Goal: Task Accomplishment & Management: Use online tool/utility

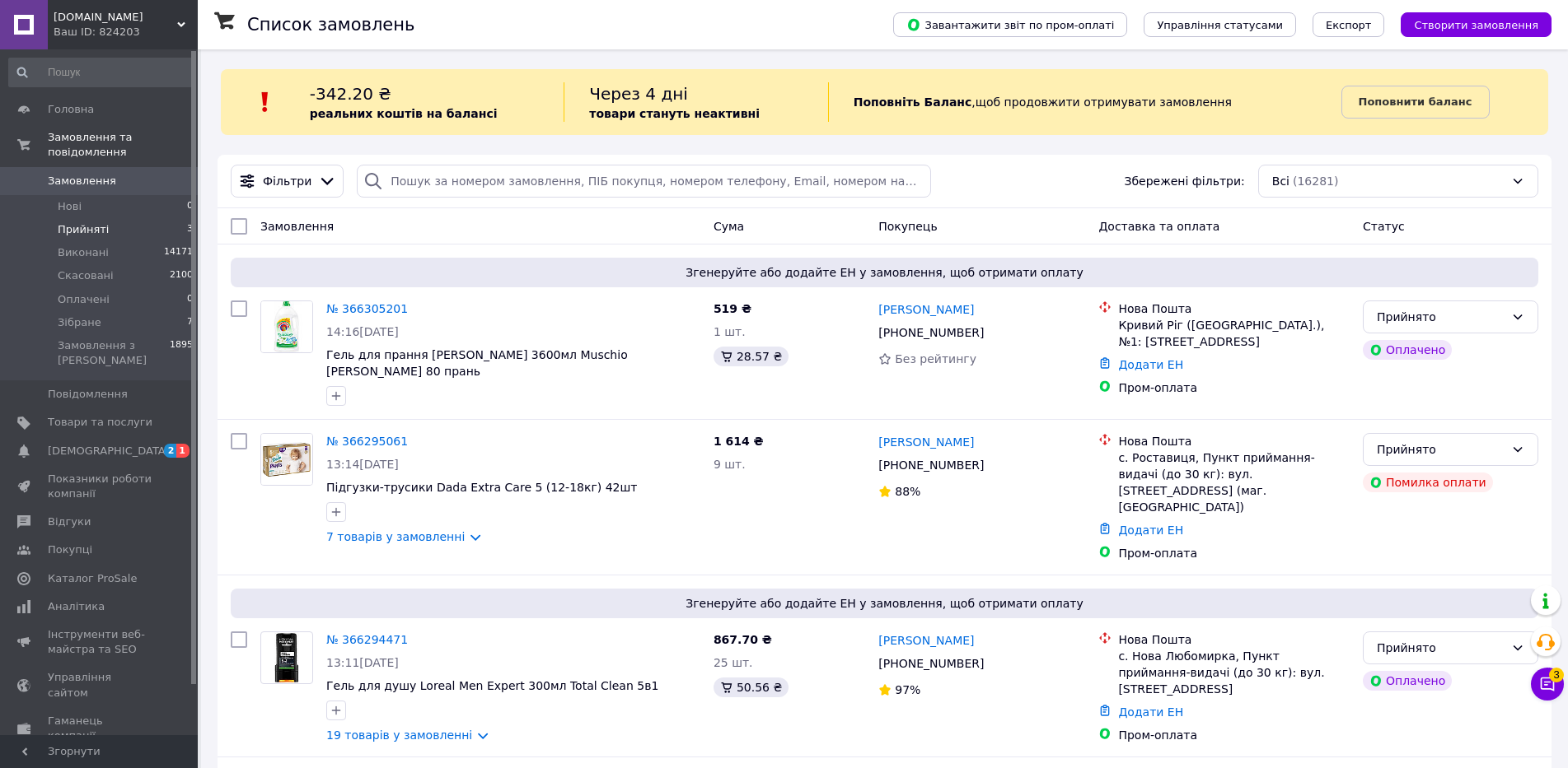
click at [137, 218] on li "Прийняті 3" at bounding box center [101, 229] width 202 height 23
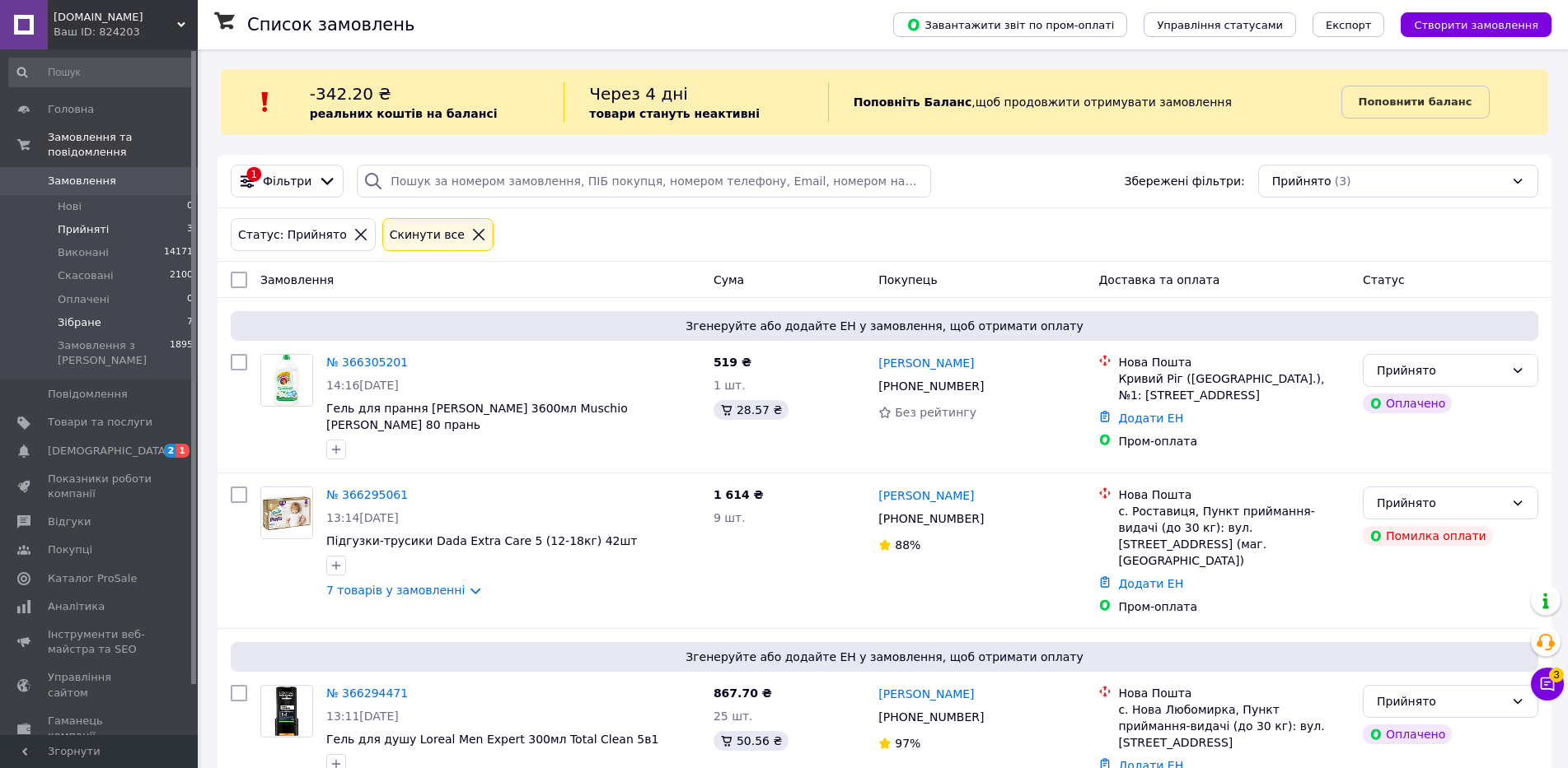
click at [123, 311] on li "Зібране 7" at bounding box center [101, 323] width 202 height 23
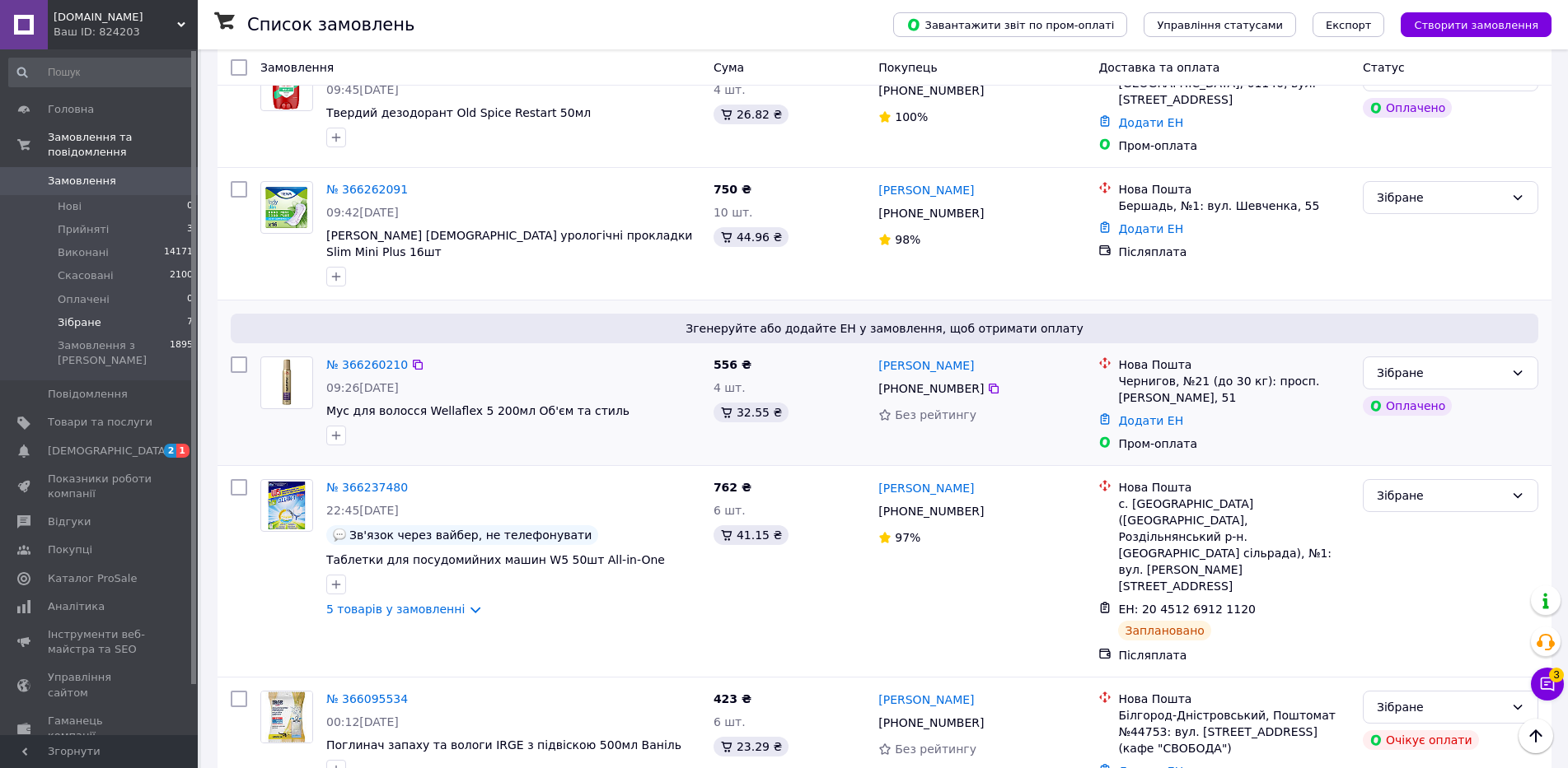
scroll to position [615, 0]
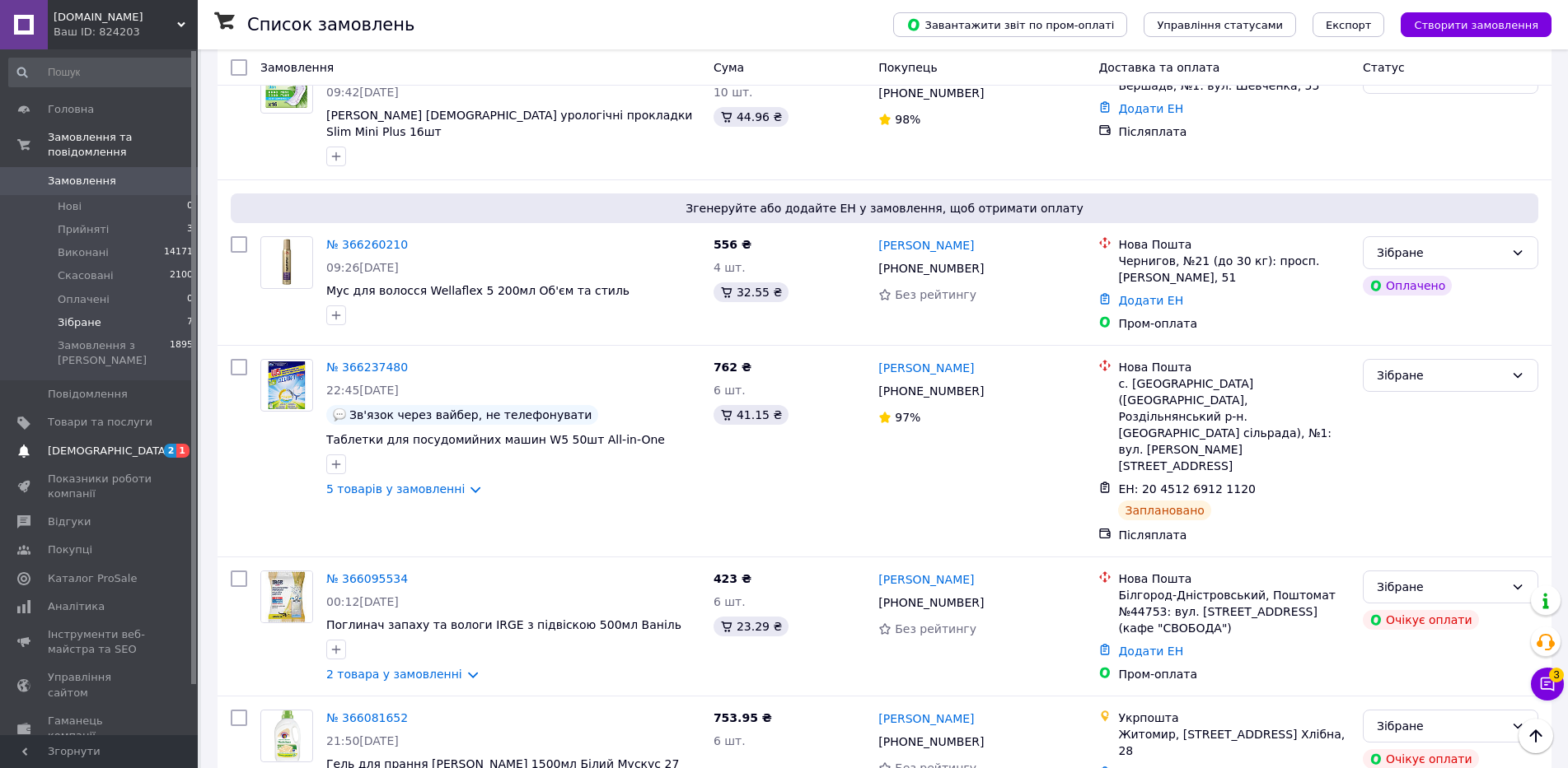
click at [79, 444] on span "[DEMOGRAPHIC_DATA]" at bounding box center [109, 451] width 122 height 15
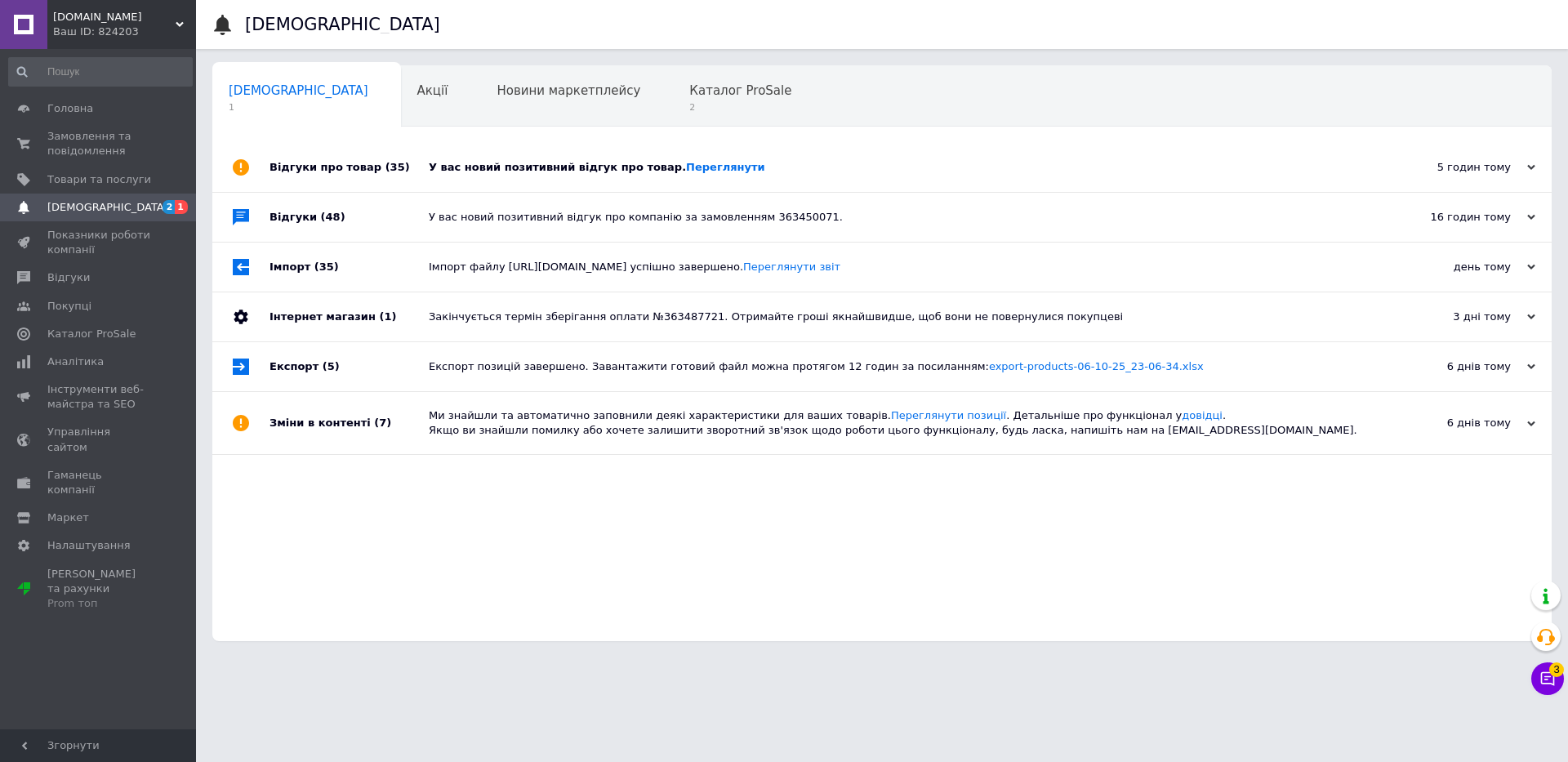
click at [502, 173] on div "У вас новий позитивний відгук про товар. Переглянути" at bounding box center [900, 168] width 943 height 15
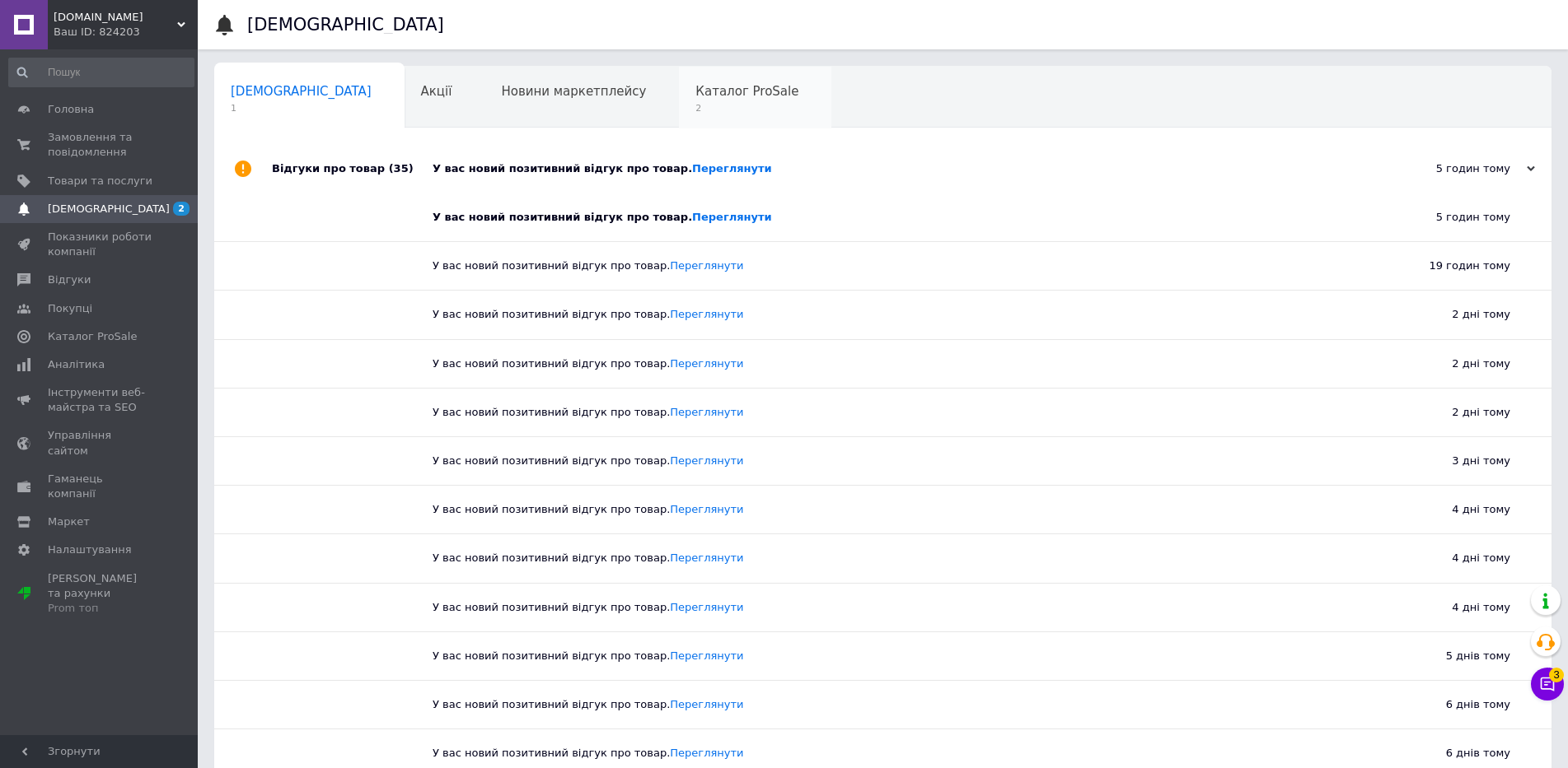
click at [679, 101] on div "Каталог ProSale 2" at bounding box center [754, 98] width 153 height 63
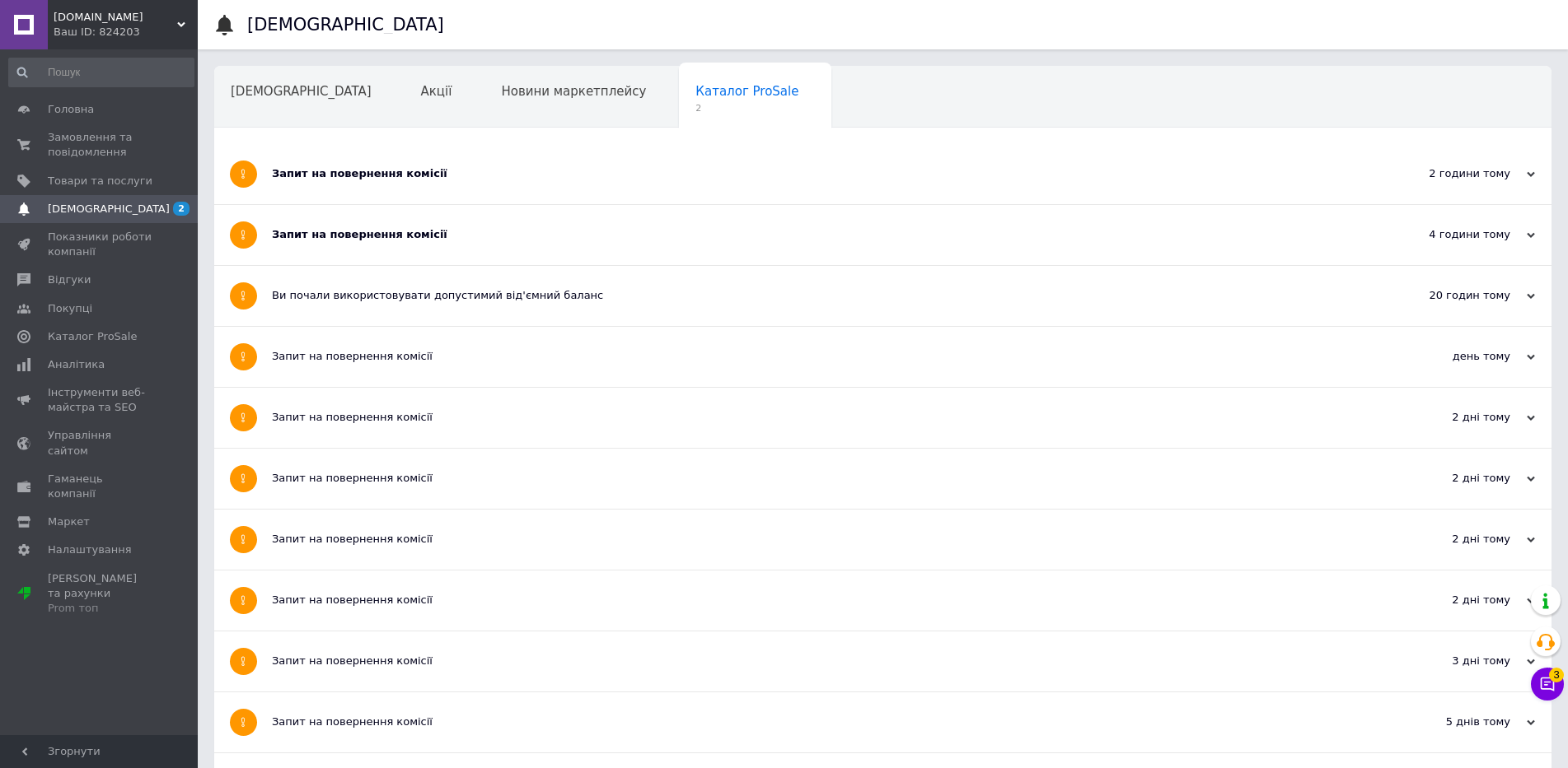
click at [337, 238] on div "Запит на повернення комісії" at bounding box center [821, 235] width 1098 height 15
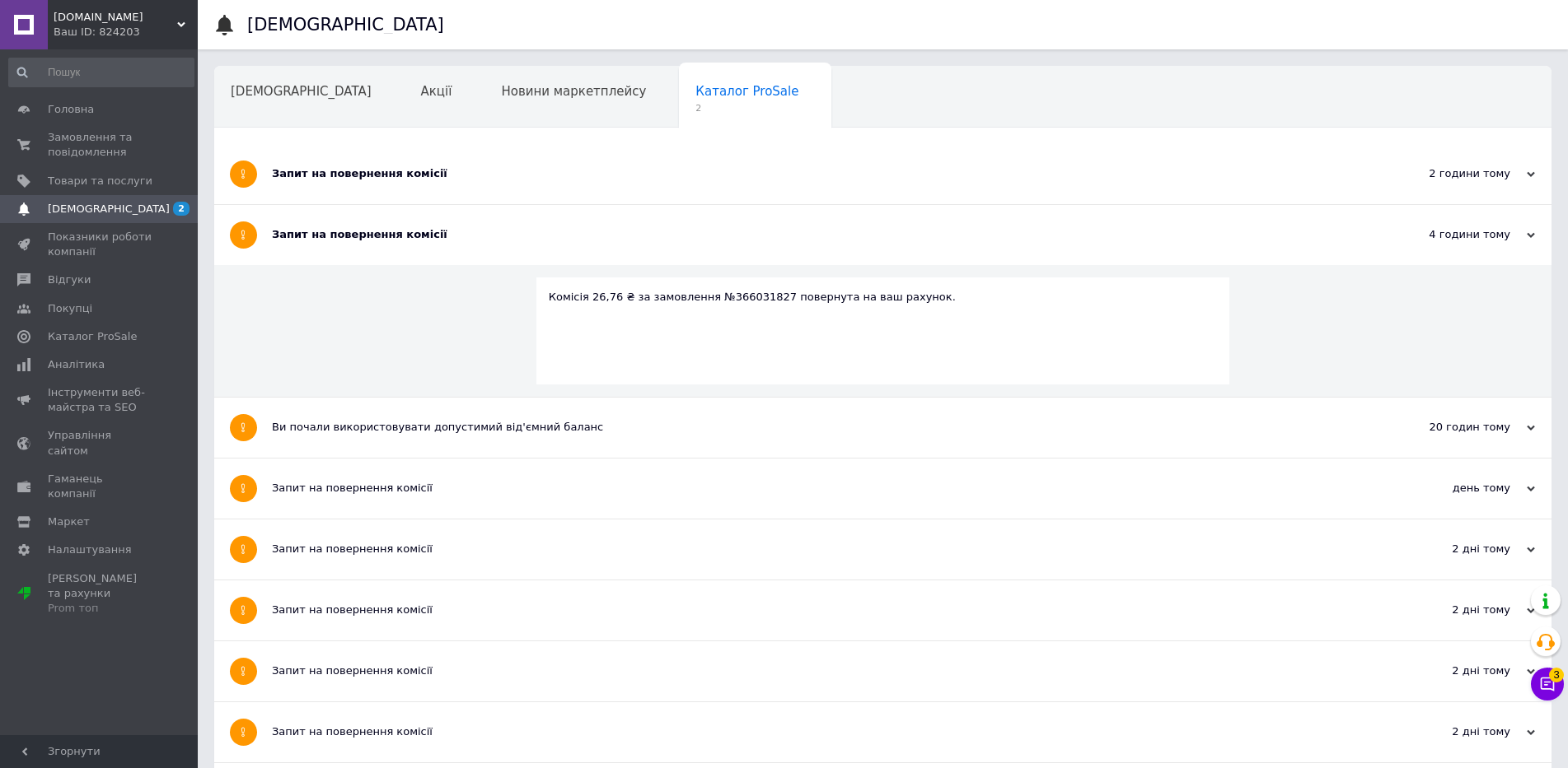
click at [350, 177] on div "Запит на повернення комісії" at bounding box center [821, 174] width 1098 height 15
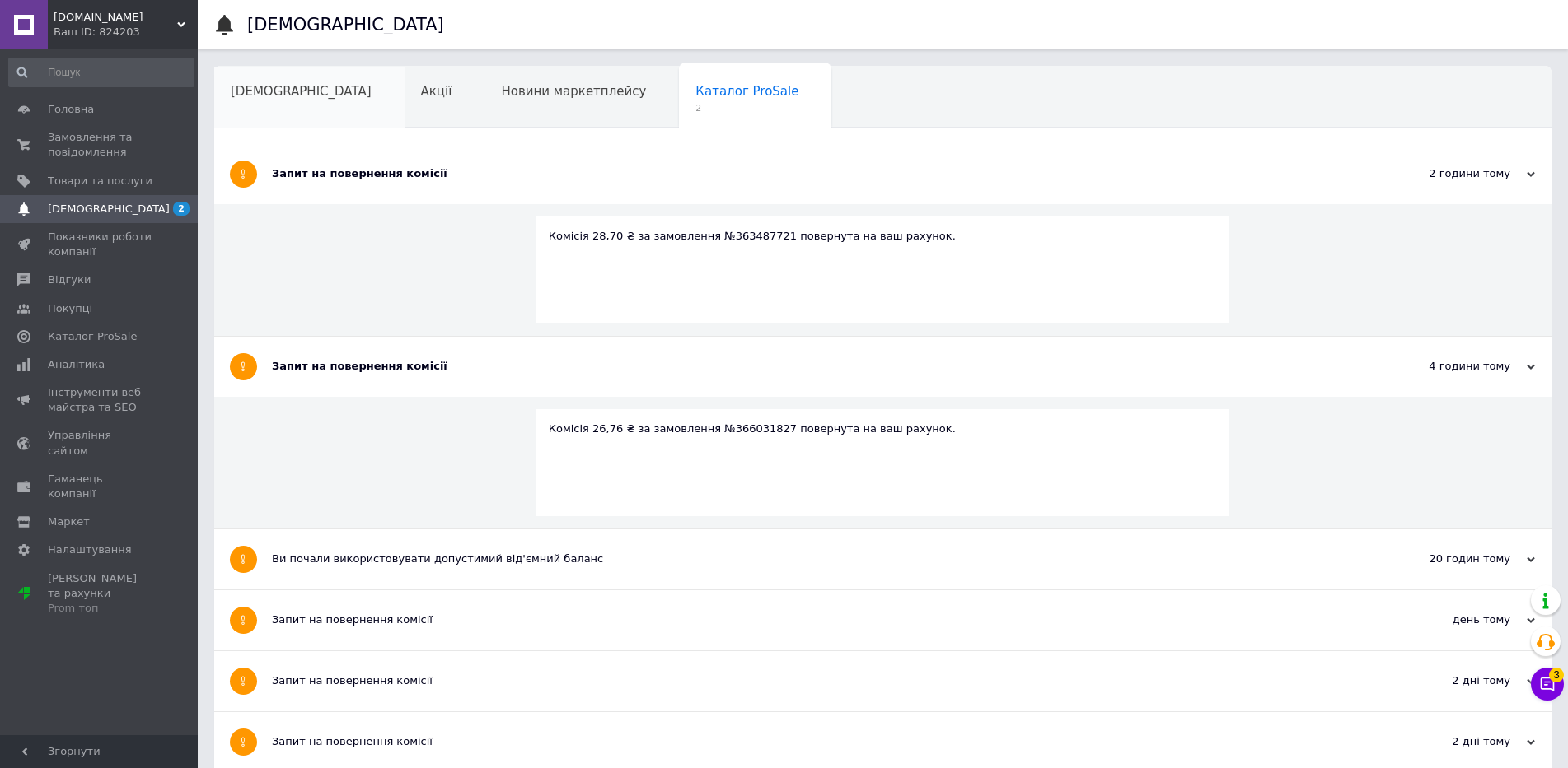
click at [281, 90] on span "[DEMOGRAPHIC_DATA]" at bounding box center [300, 91] width 141 height 15
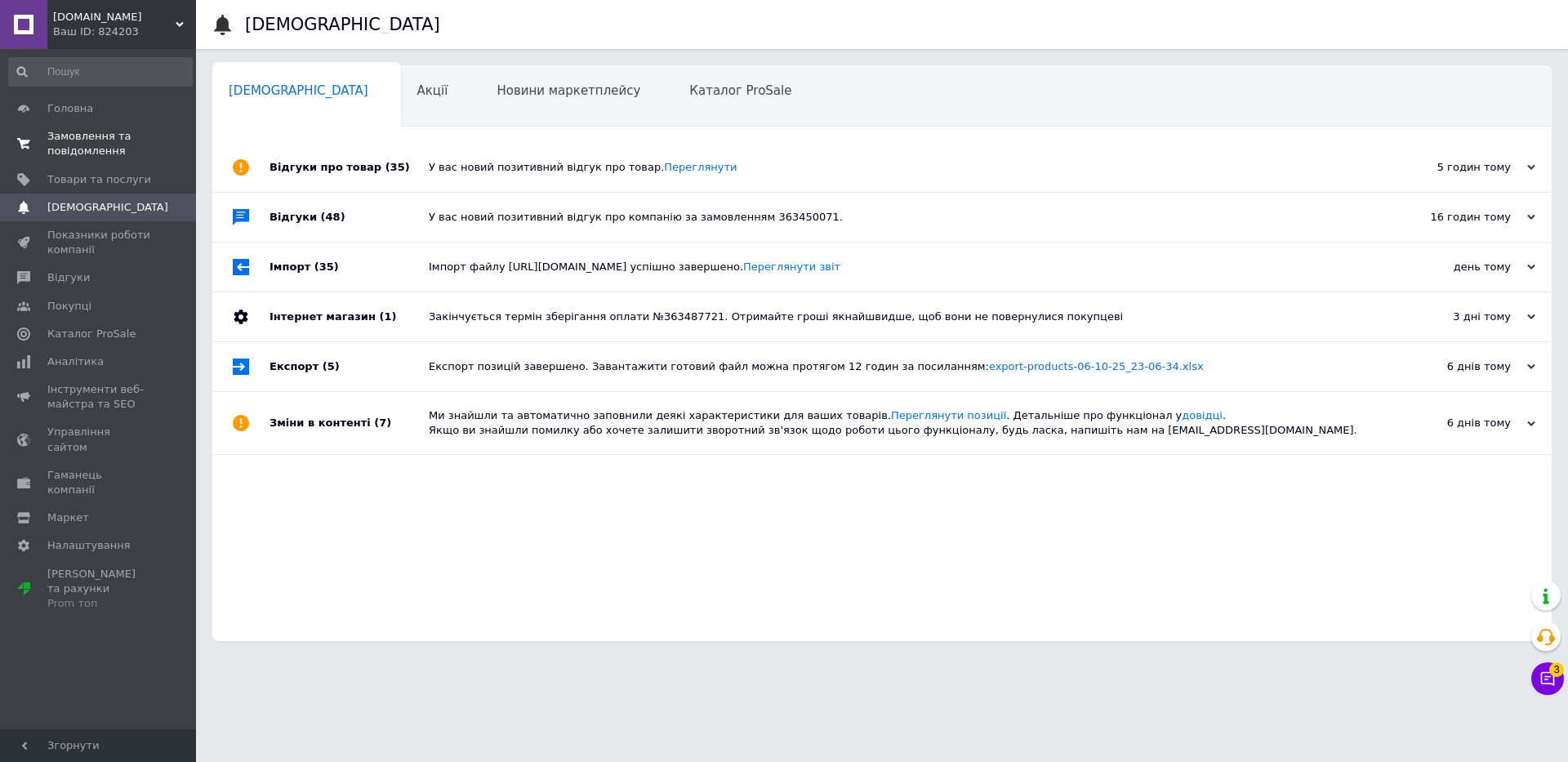
click at [124, 149] on span "Замовлення та повідомлення" at bounding box center [99, 144] width 104 height 29
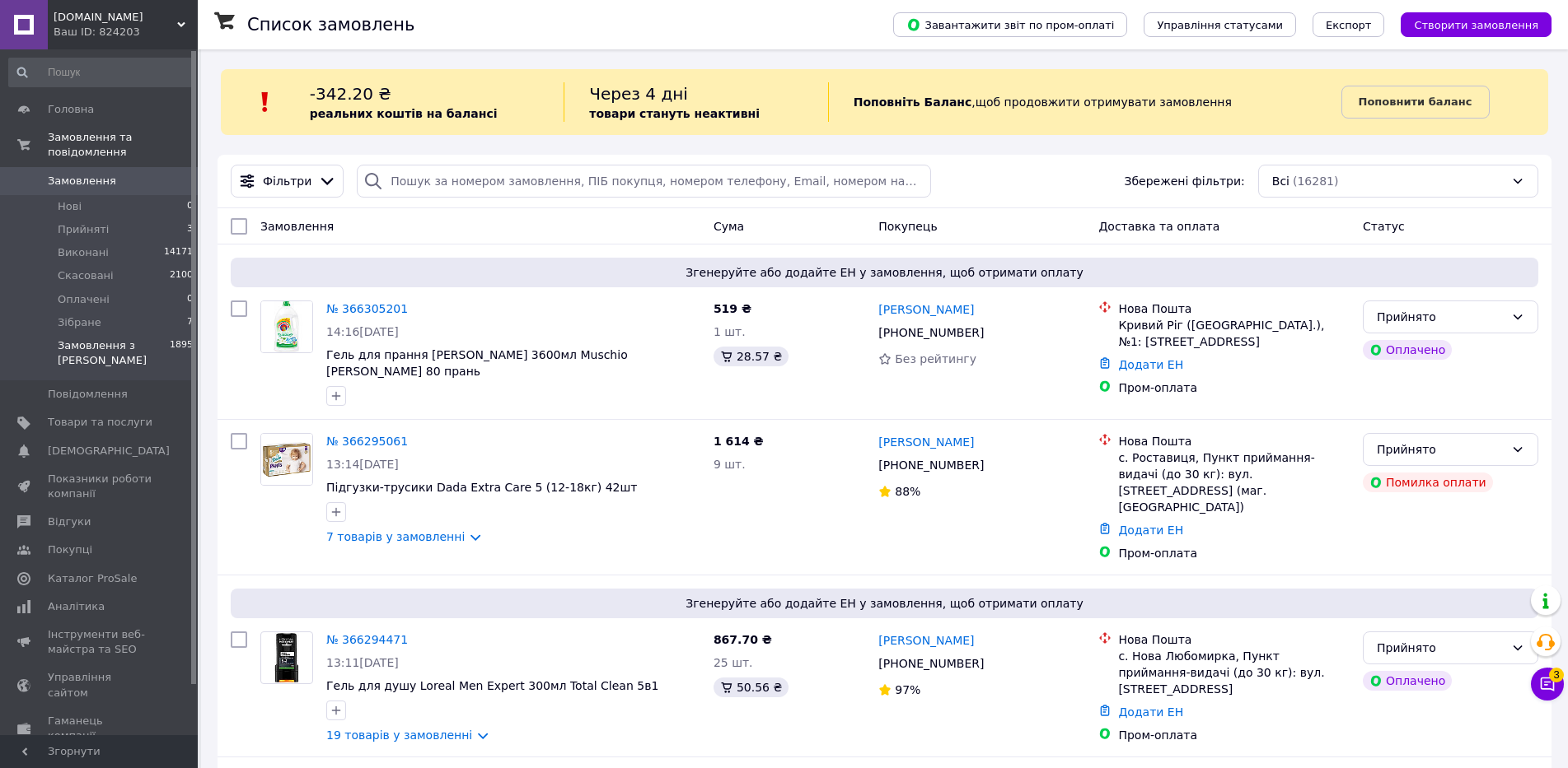
click at [96, 335] on li "Замовлення з Розетки 1895" at bounding box center [101, 358] width 202 height 46
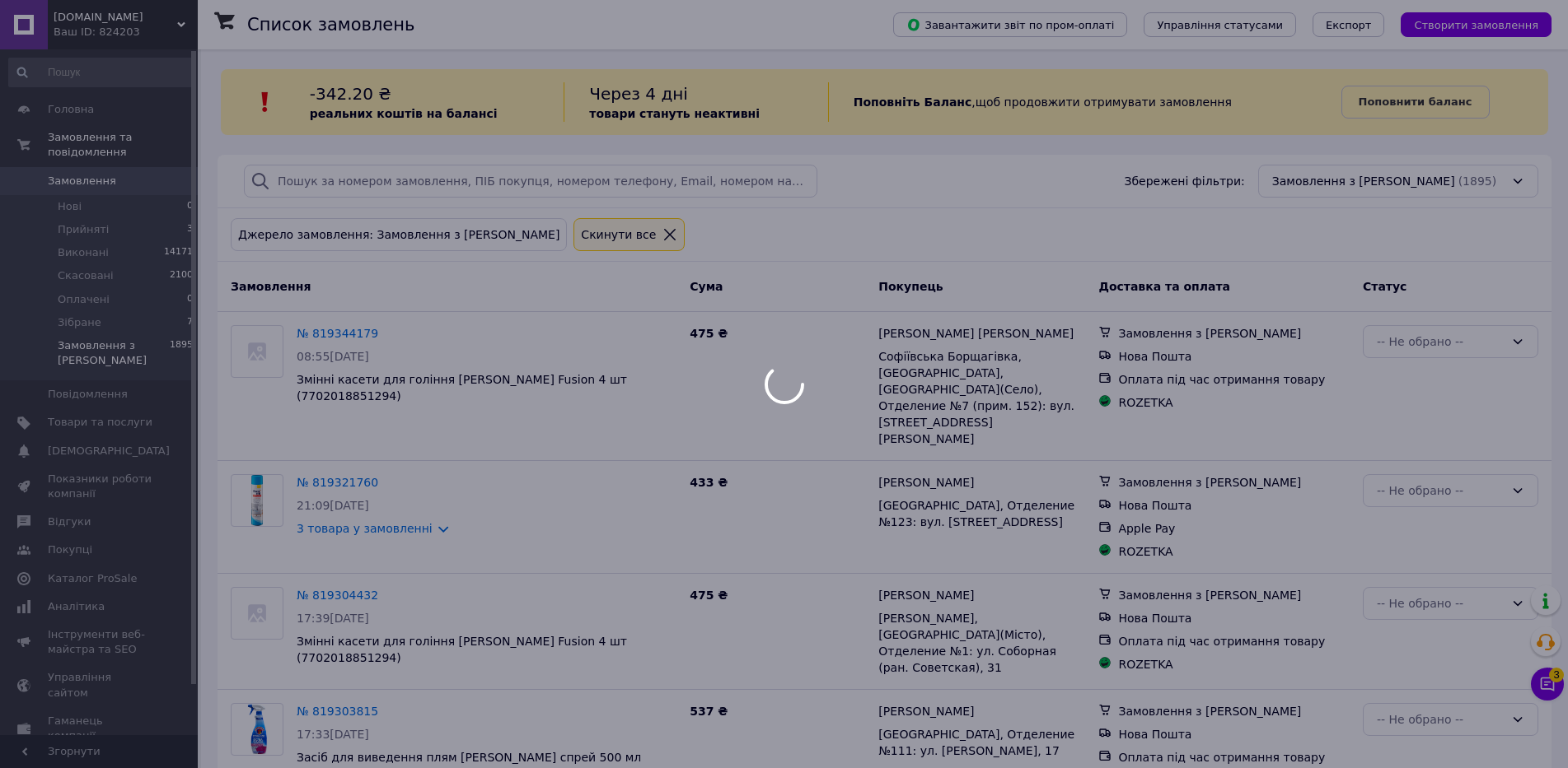
click at [90, 309] on div at bounding box center [784, 384] width 1568 height 768
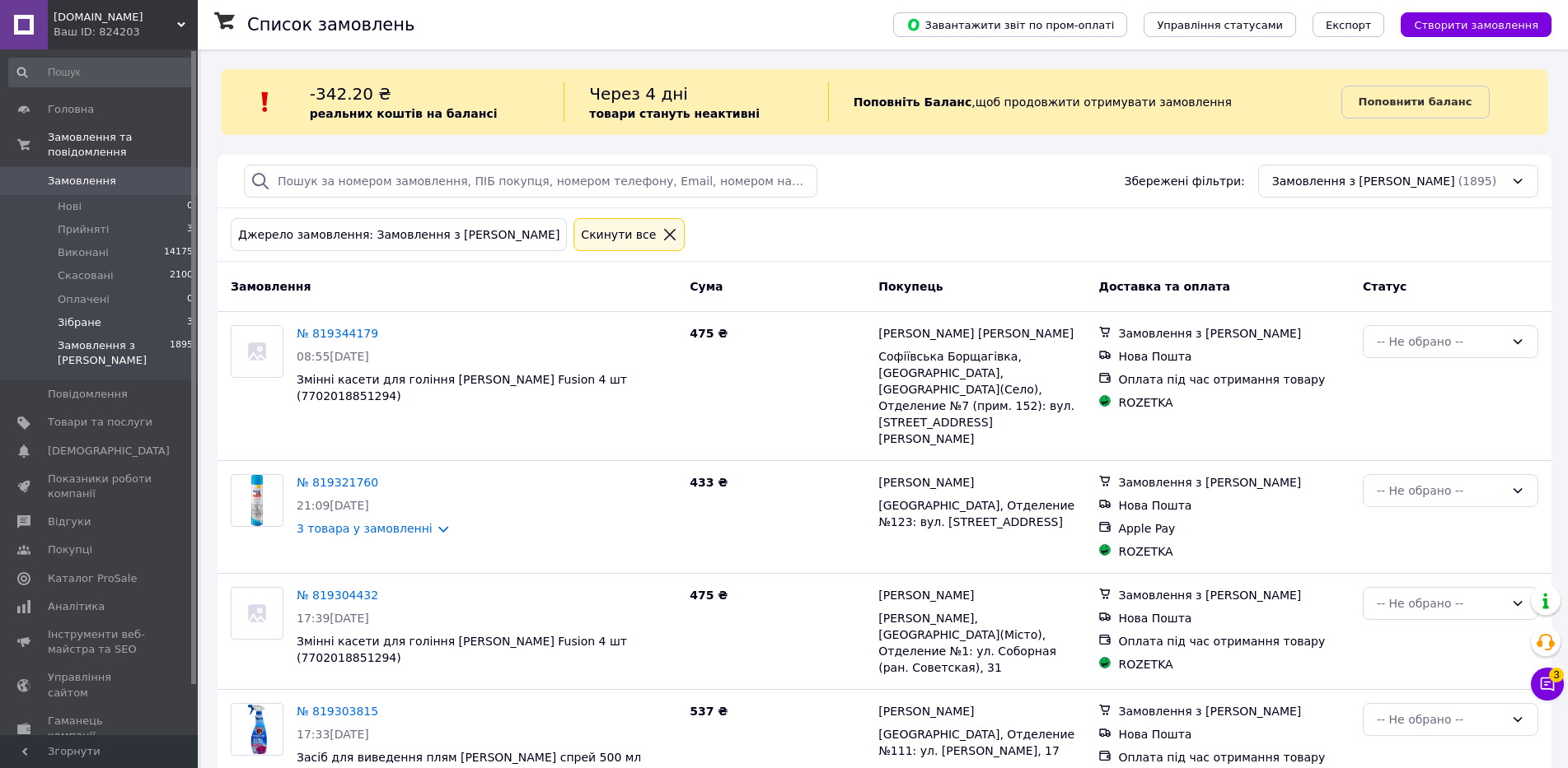
click at [104, 315] on li "Зібране 3" at bounding box center [101, 323] width 202 height 23
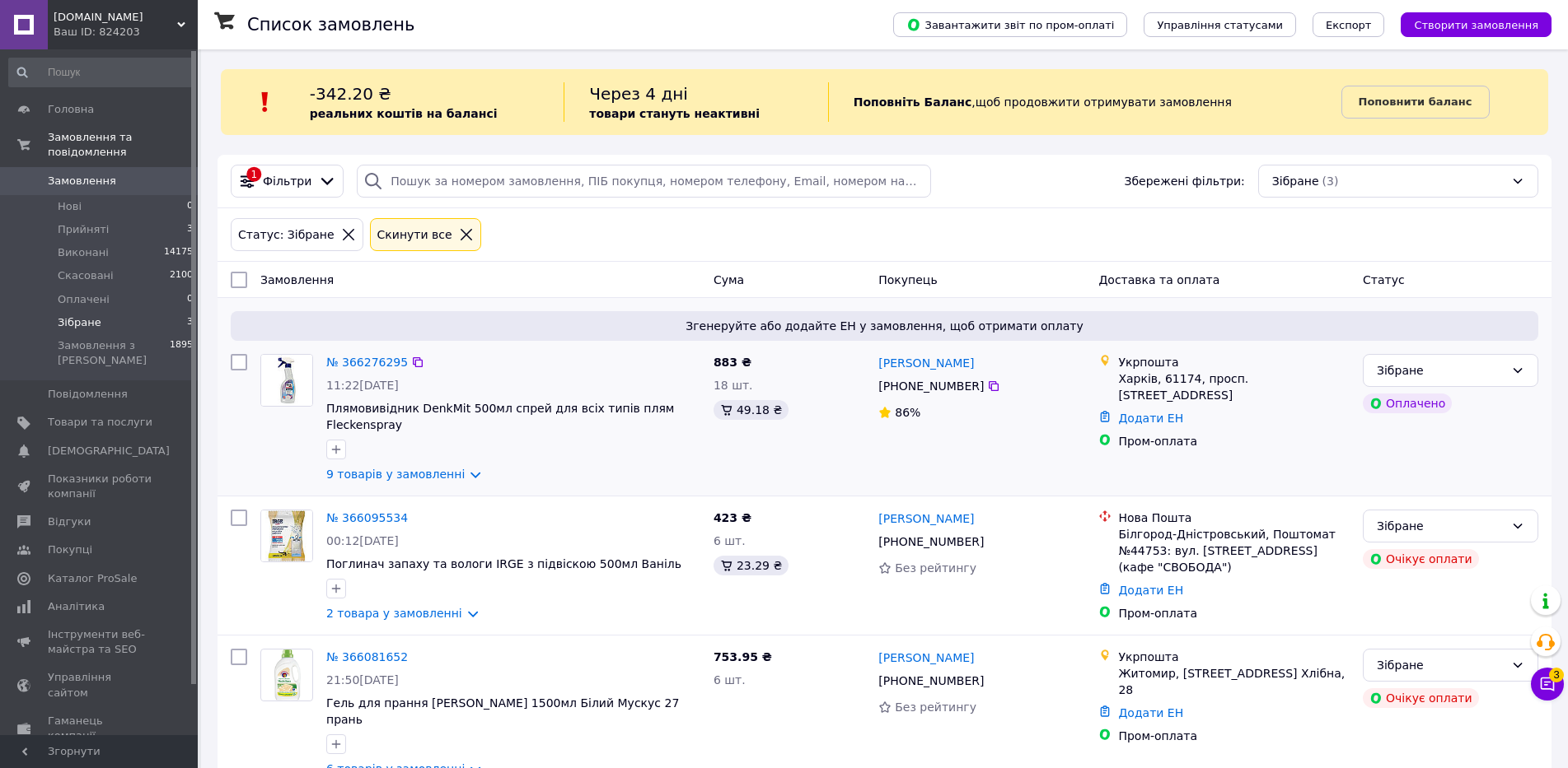
scroll to position [7, 0]
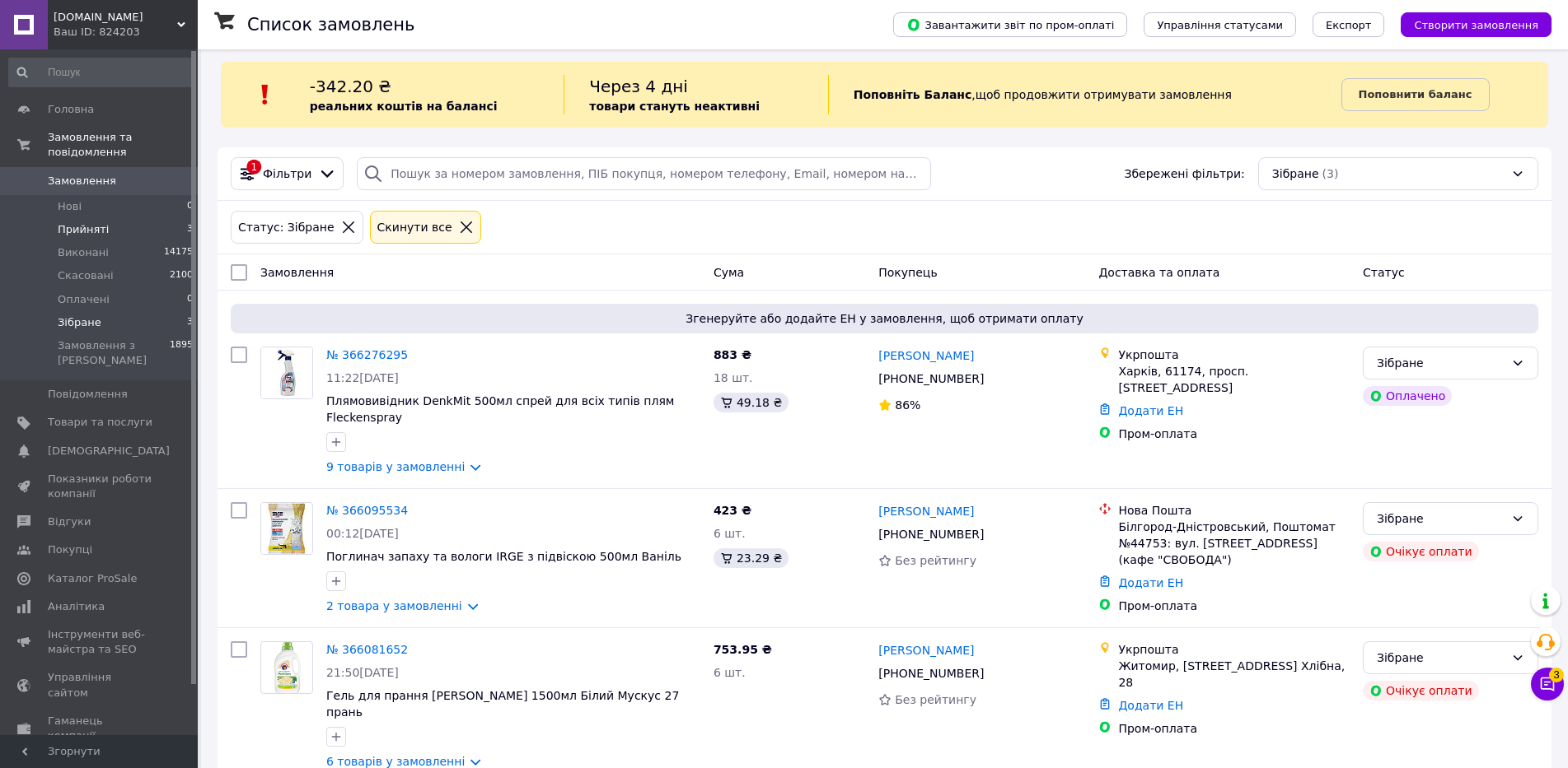
click at [104, 218] on li "Прийняті 3" at bounding box center [101, 229] width 202 height 23
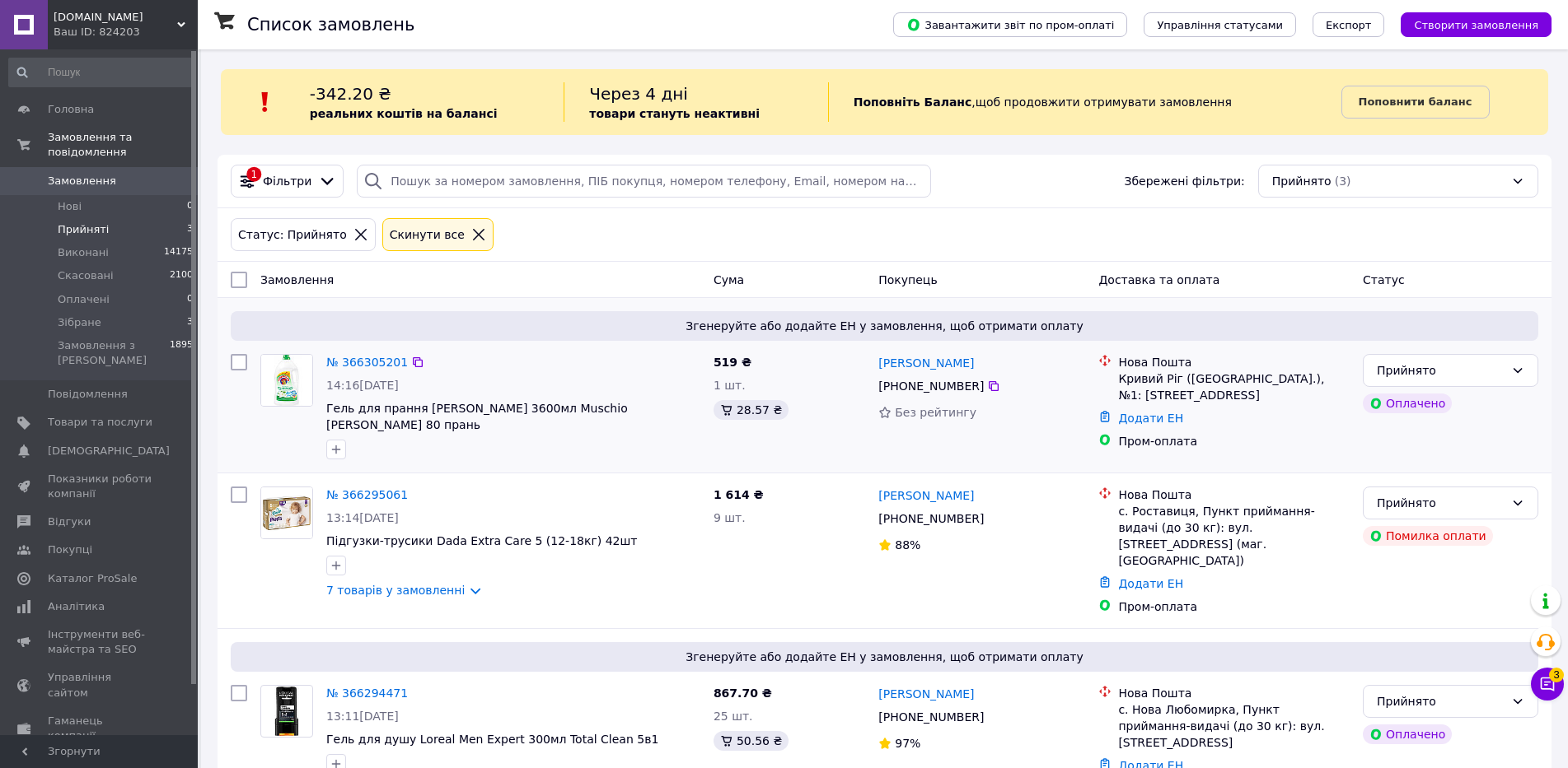
scroll to position [50, 0]
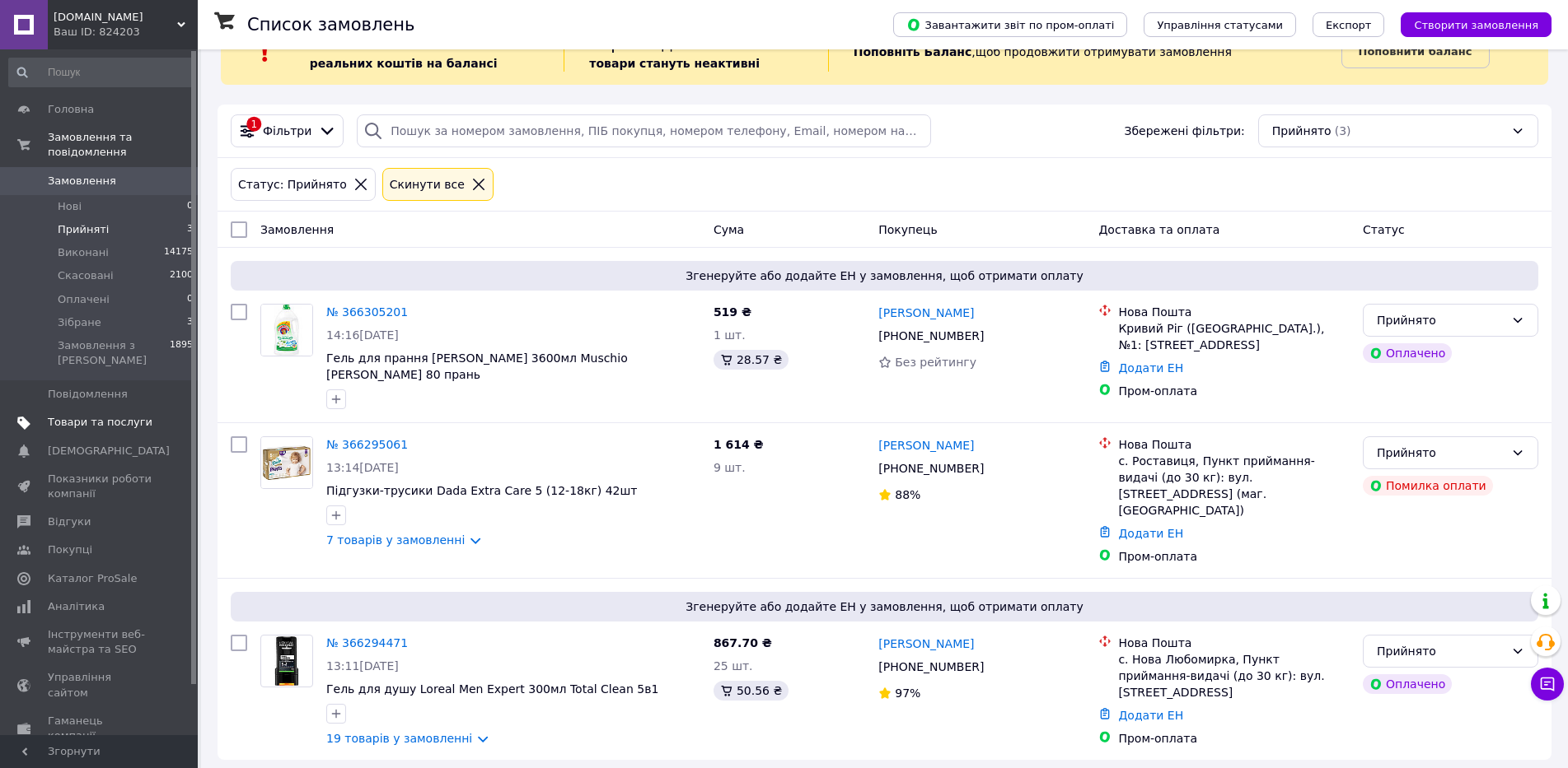
click at [122, 415] on span "Товари та послуги" at bounding box center [100, 422] width 104 height 15
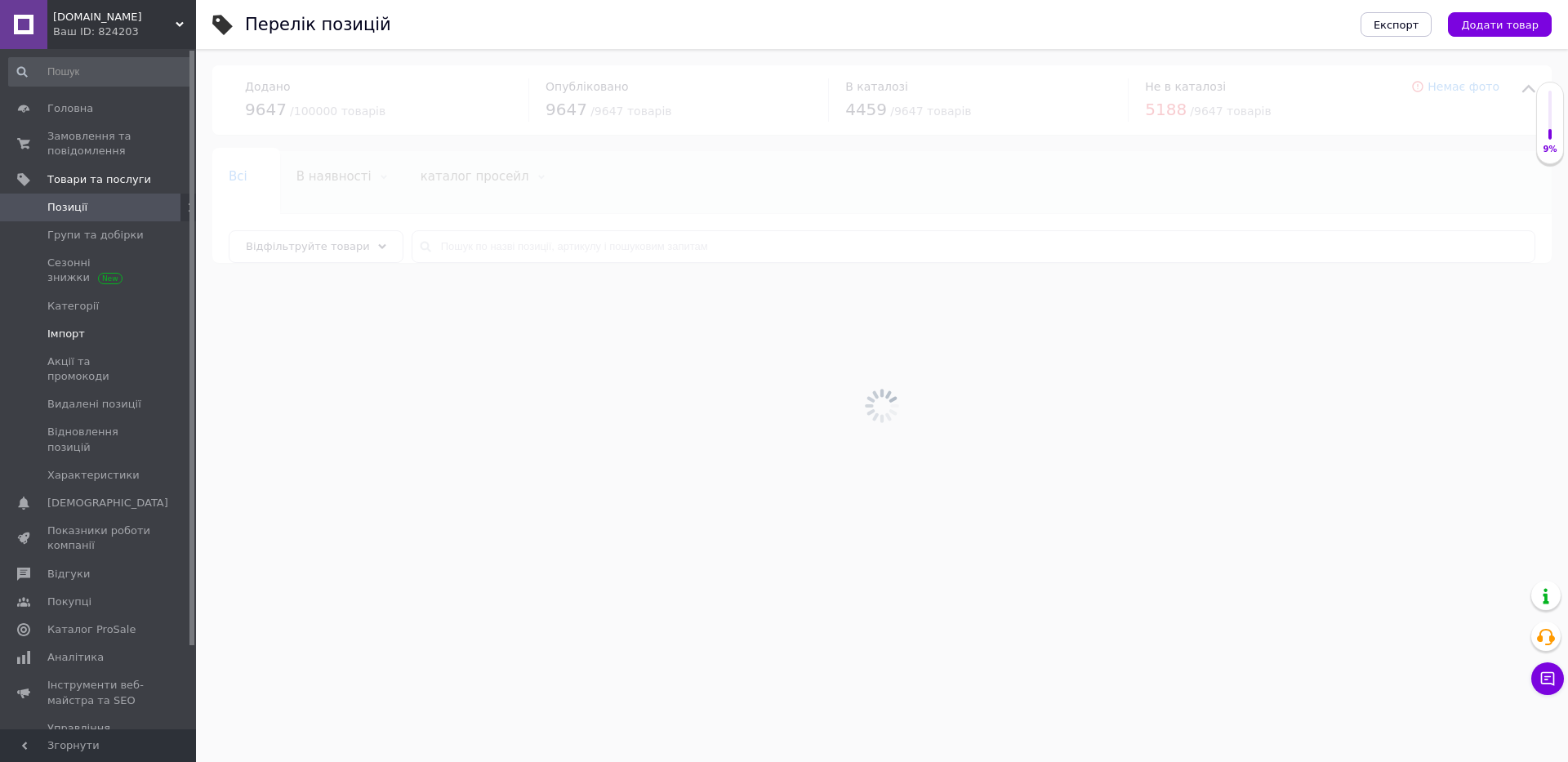
click at [86, 326] on span "Імпорт" at bounding box center [99, 334] width 104 height 15
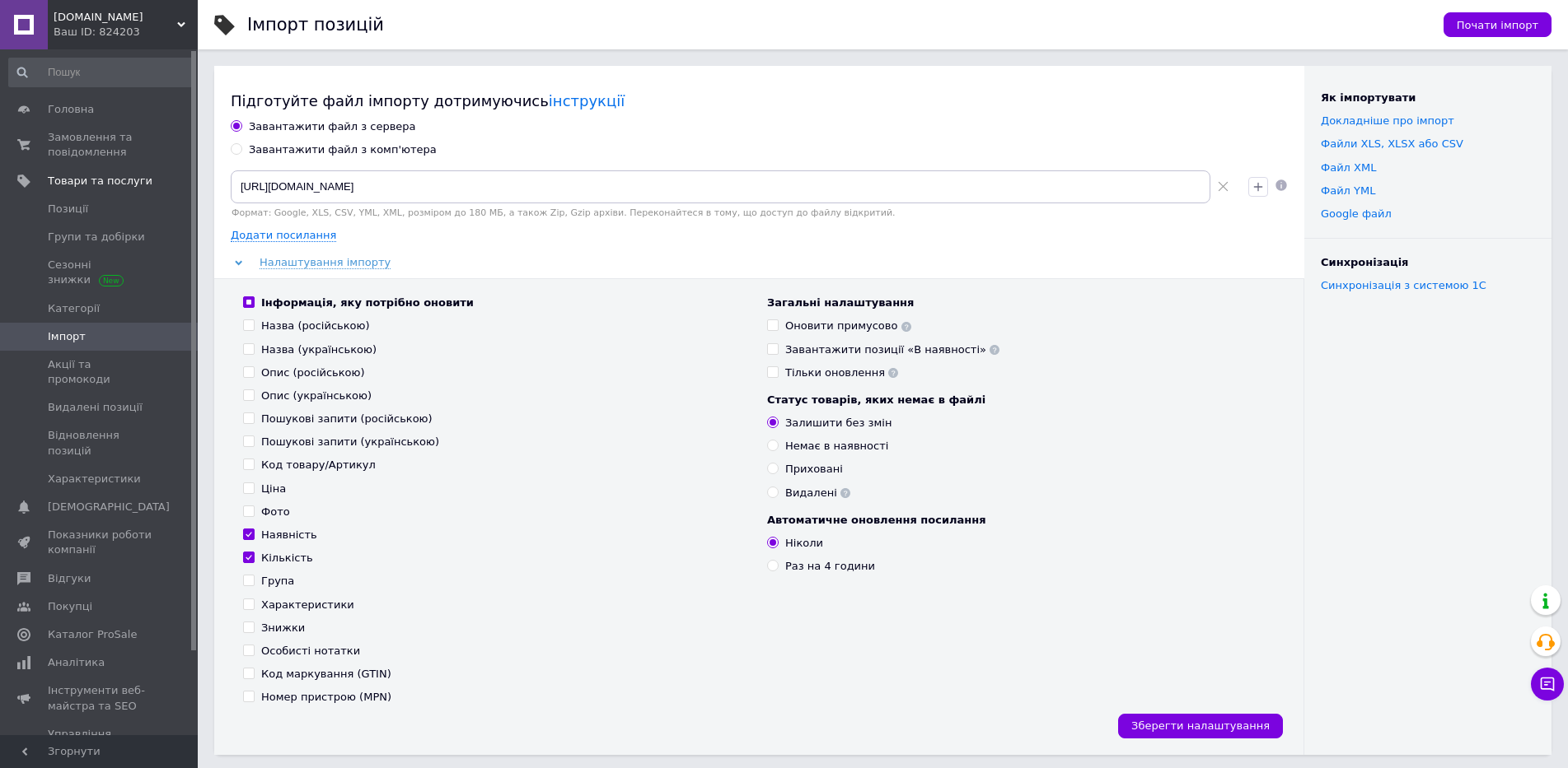
click at [1221, 191] on icon at bounding box center [1223, 187] width 11 height 11
click at [471, 181] on input at bounding box center [719, 187] width 979 height 33
paste input "[URL][DOMAIN_NAME]"
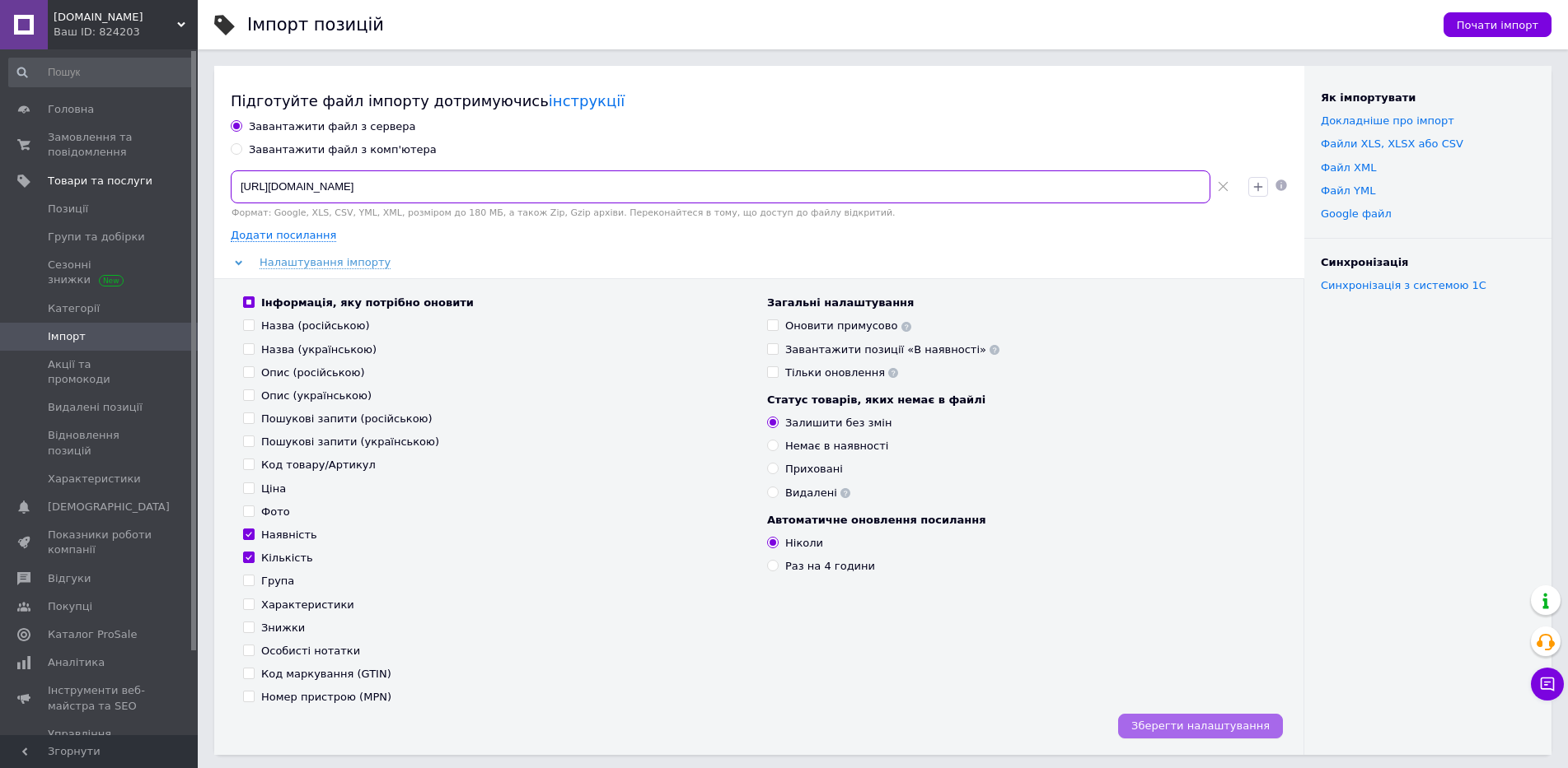
type input "[URL][DOMAIN_NAME]"
click at [1171, 721] on span "Зберегти налаштування" at bounding box center [1200, 725] width 139 height 12
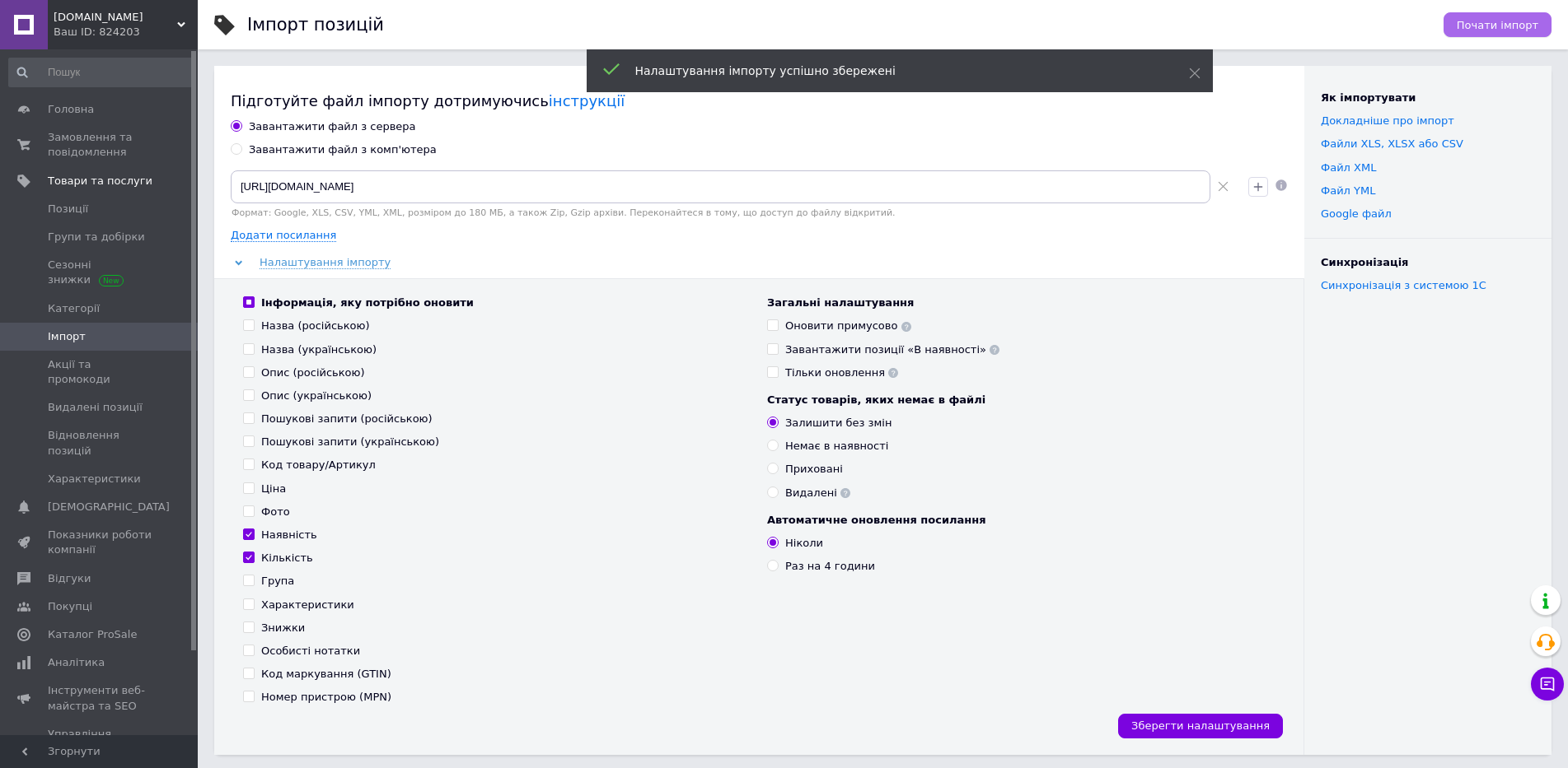
click at [1496, 21] on span "Почати імпорт" at bounding box center [1497, 24] width 81 height 12
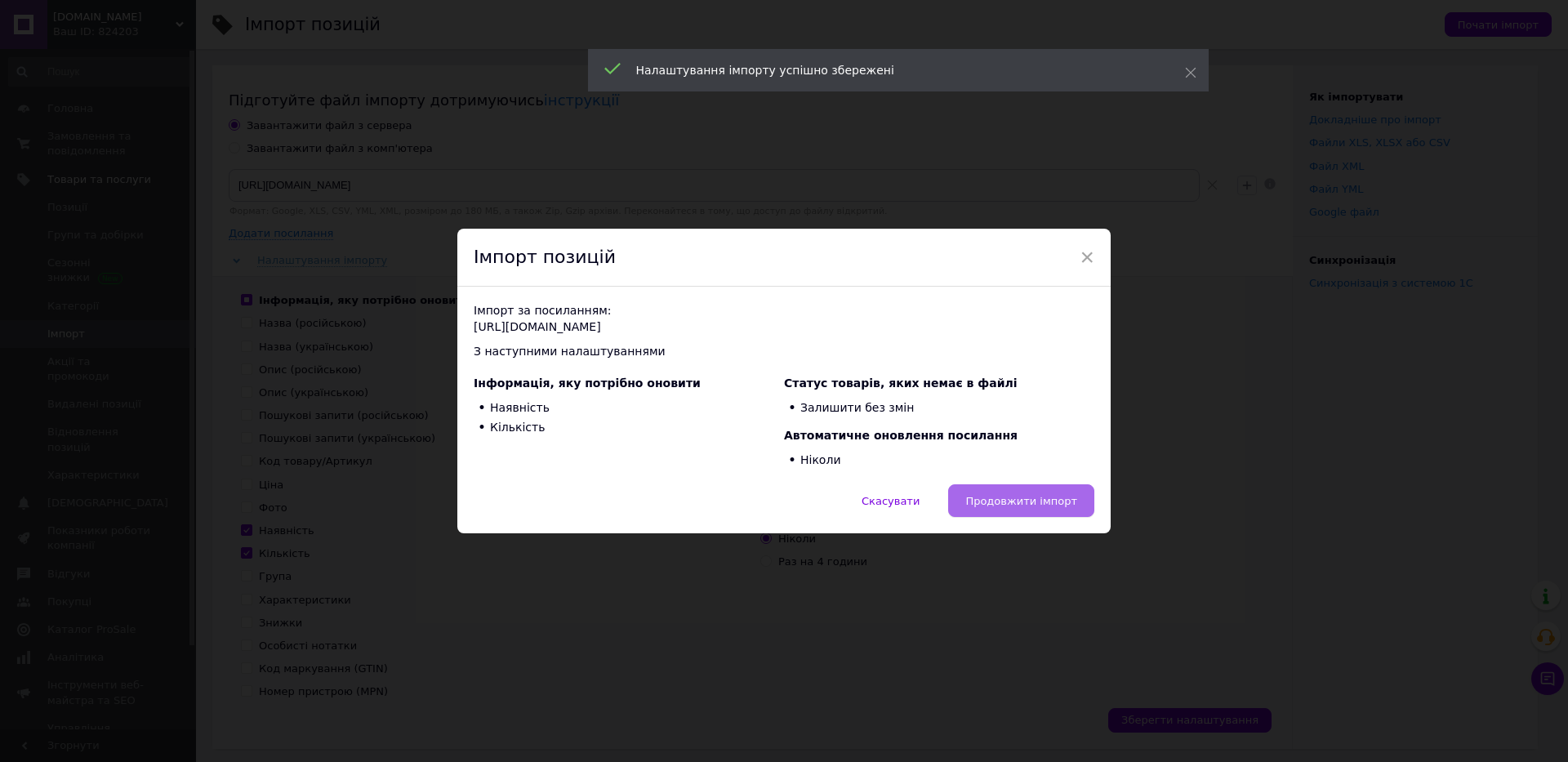
click at [1008, 490] on button "Продовжити імпорт" at bounding box center [1021, 501] width 146 height 33
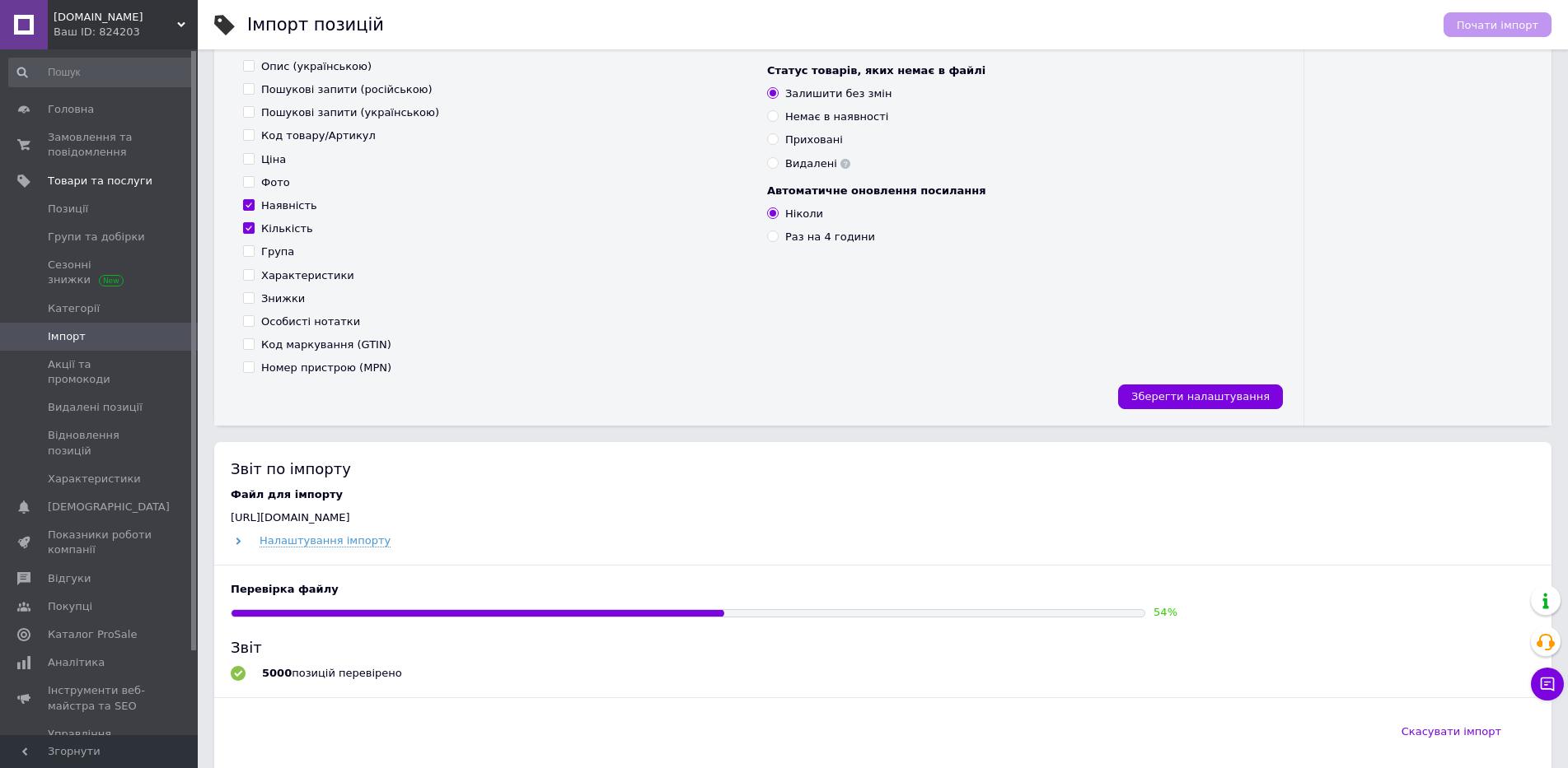
scroll to position [494, 0]
